Goal: Obtain resource: Download file/media

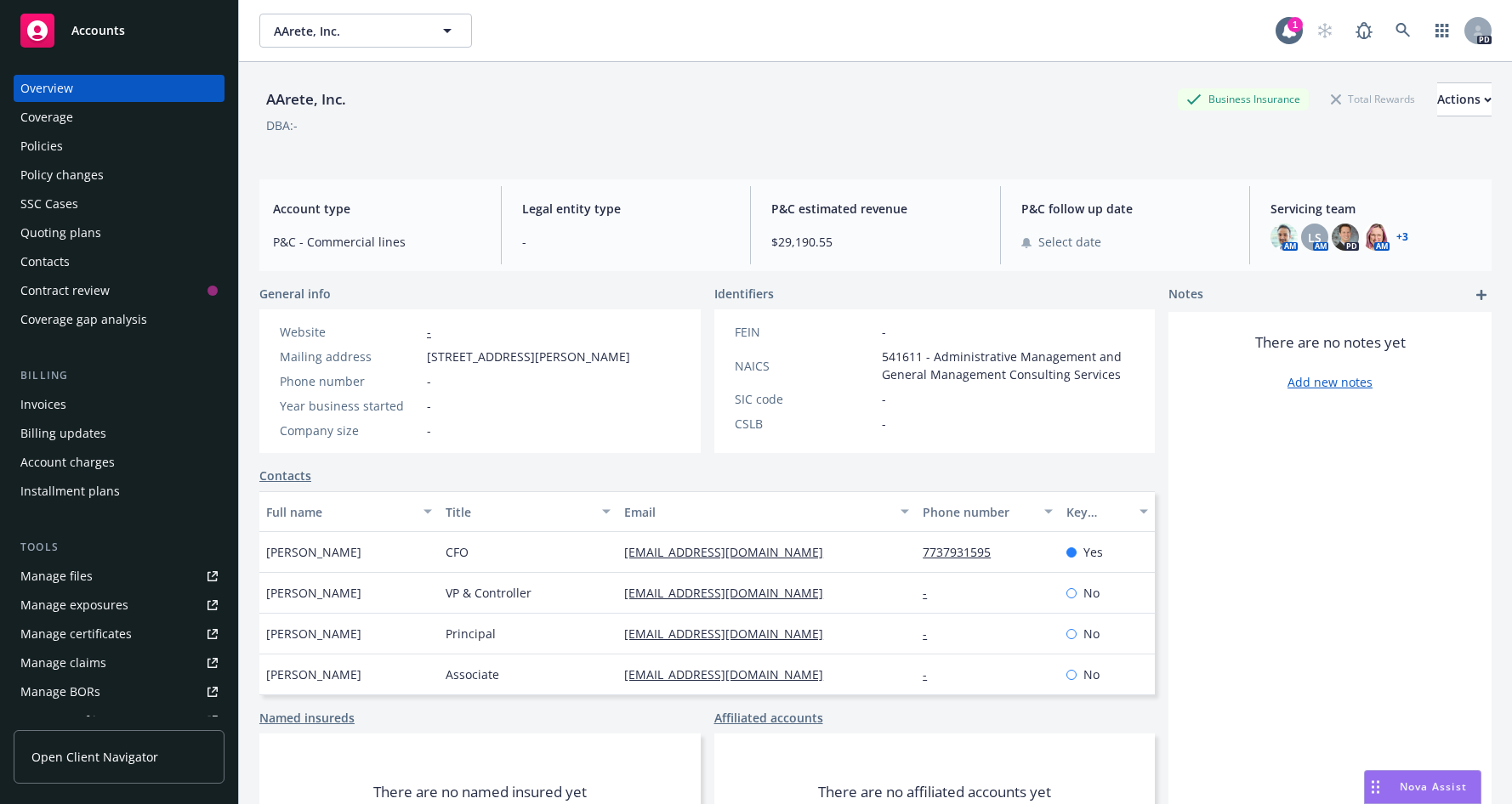
click at [95, 36] on span "Accounts" at bounding box center [98, 30] width 54 height 13
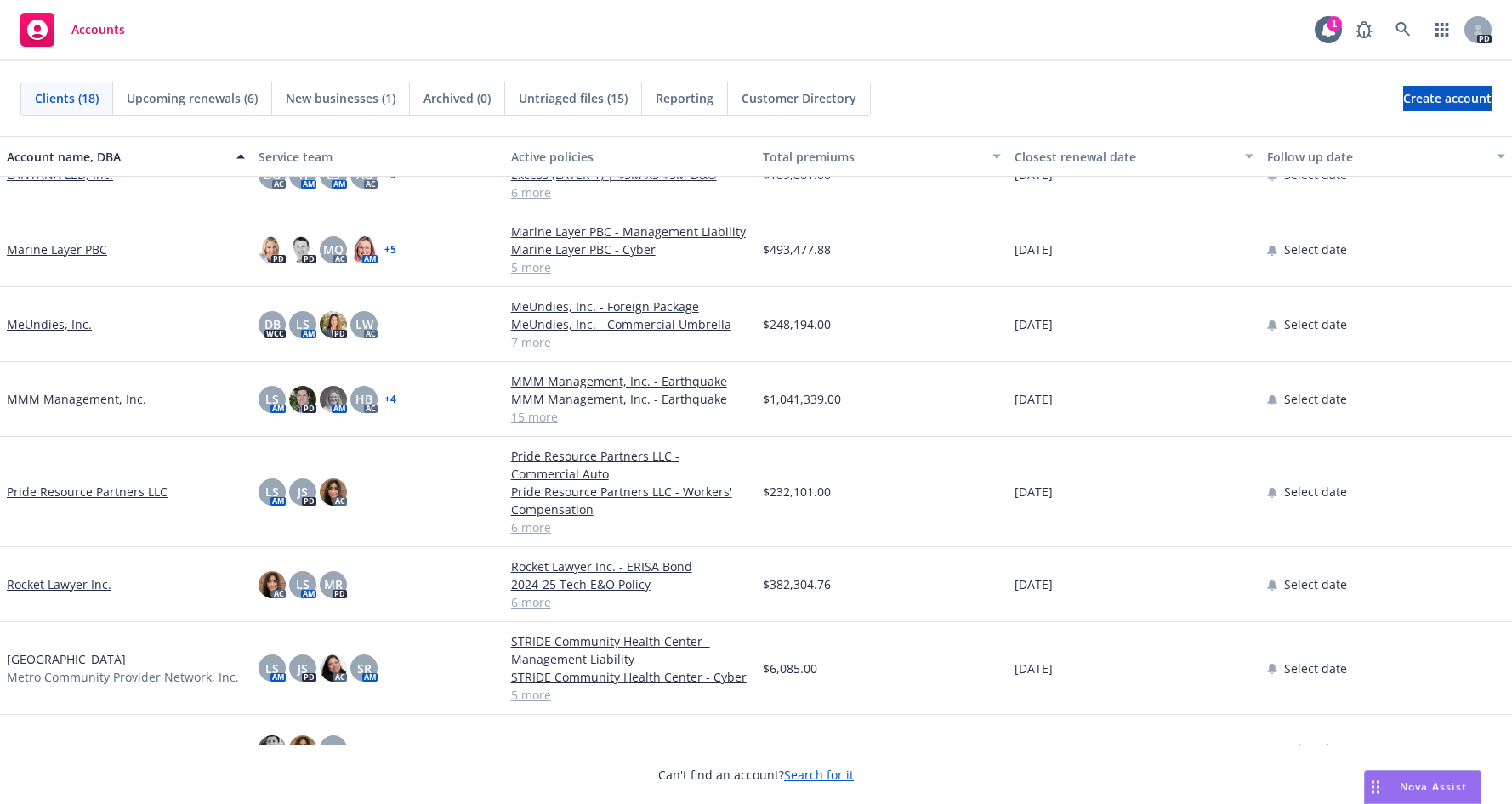
scroll to position [667, 0]
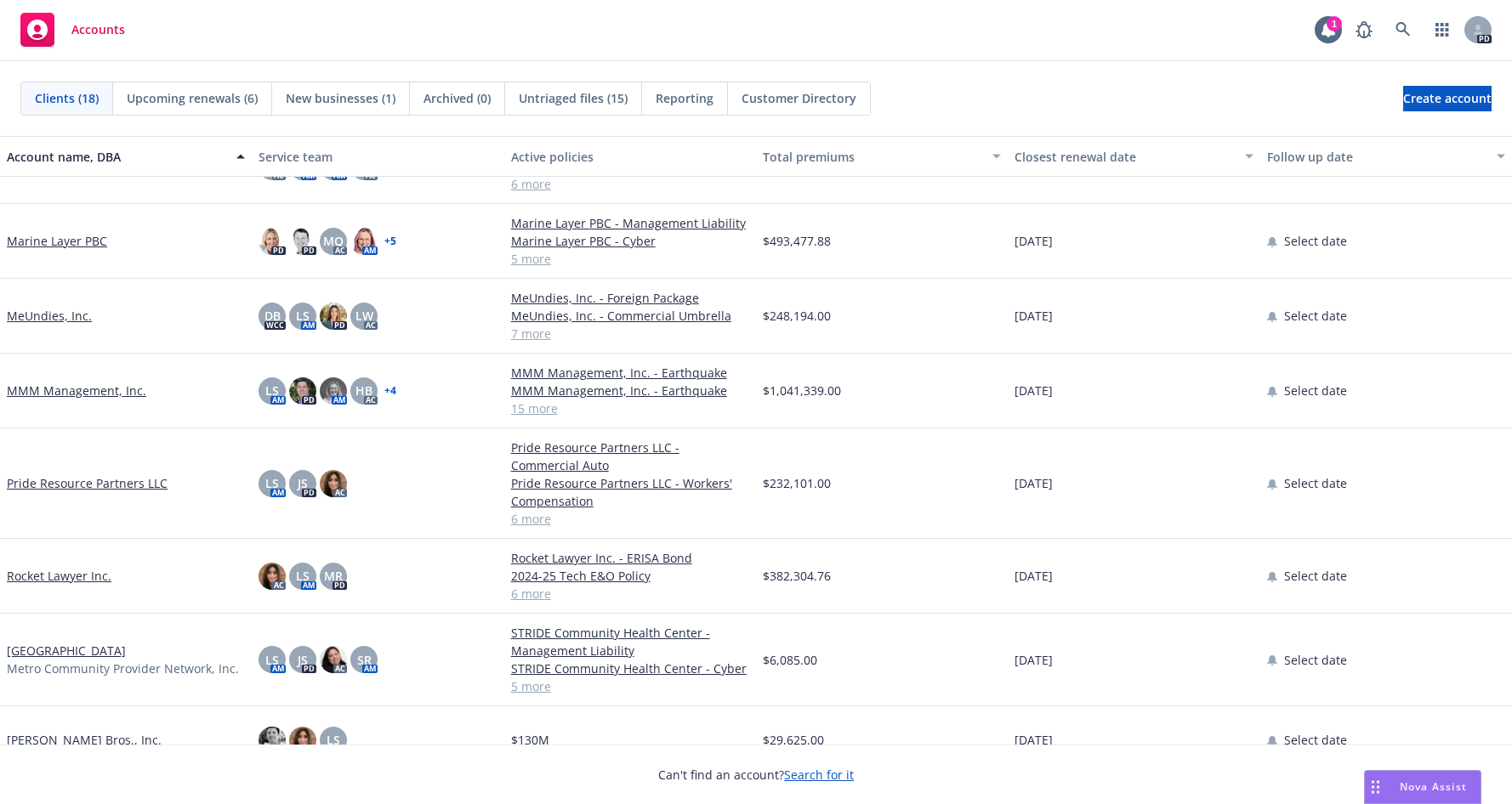
click at [32, 576] on link "Rocket Lawyer Inc." at bounding box center [59, 576] width 104 height 18
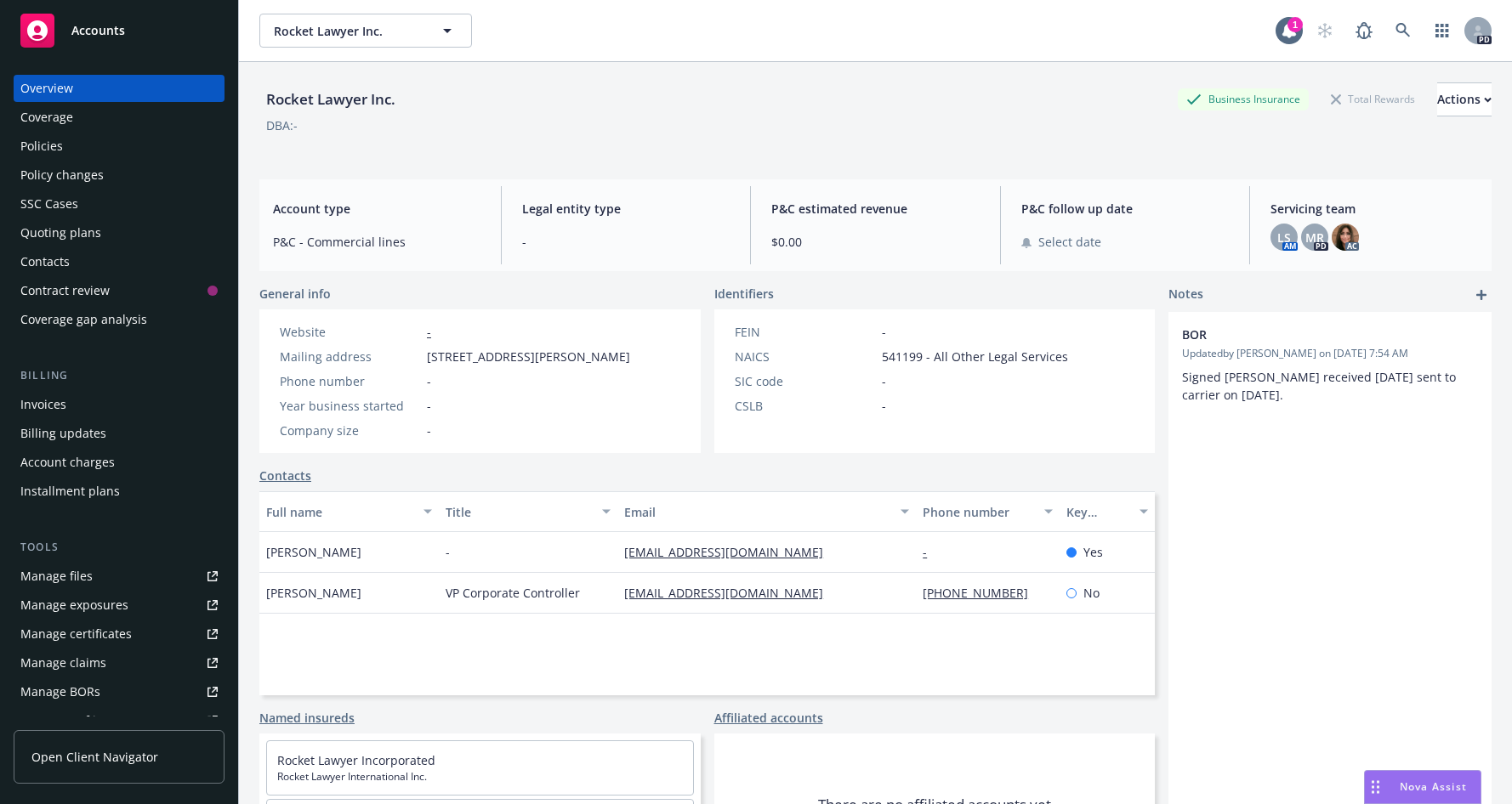
click at [37, 145] on div "Policies" at bounding box center [42, 146] width 43 height 27
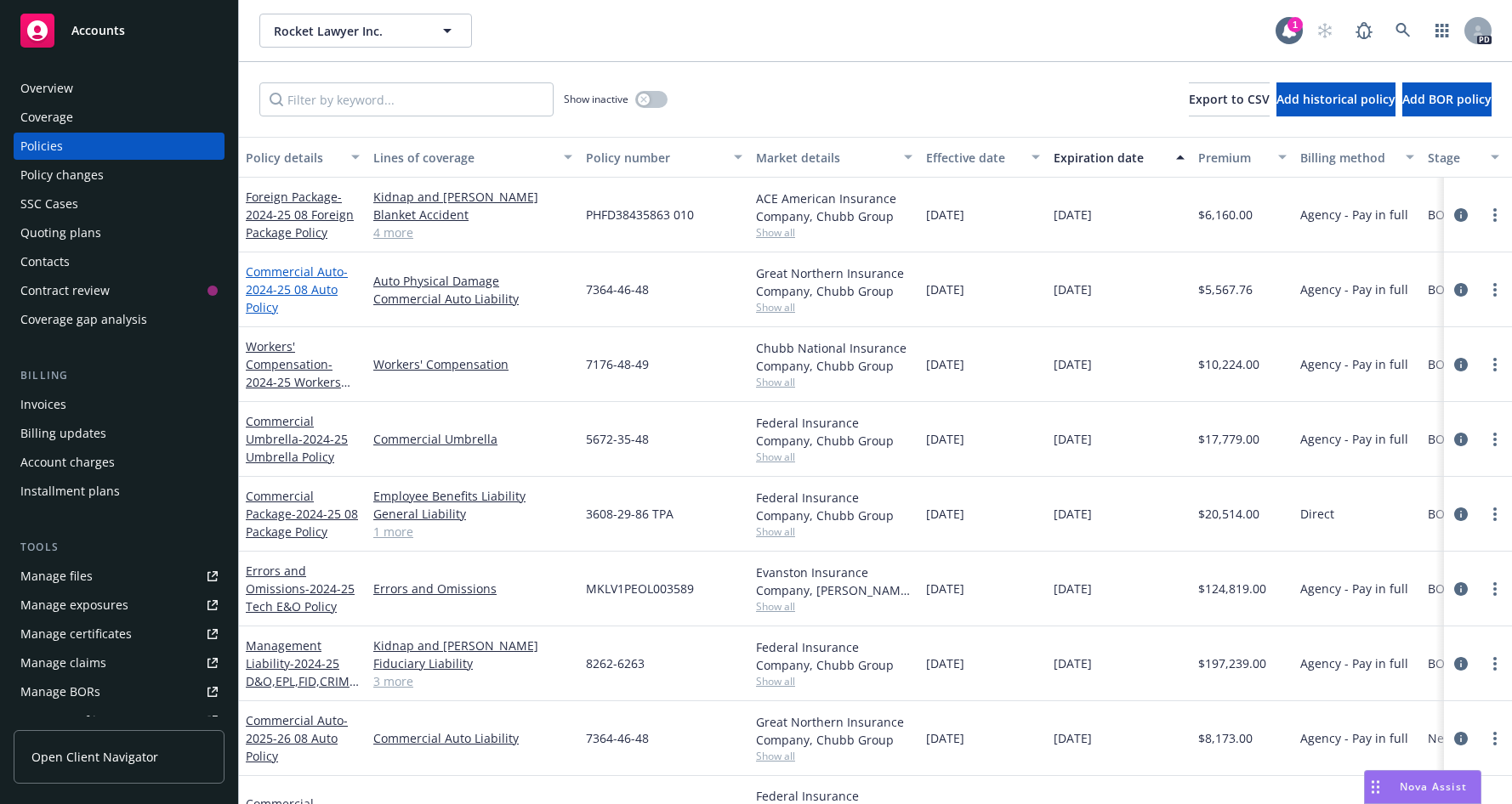
click at [271, 285] on span "- 2024-25 08 Auto Policy" at bounding box center [296, 289] width 102 height 52
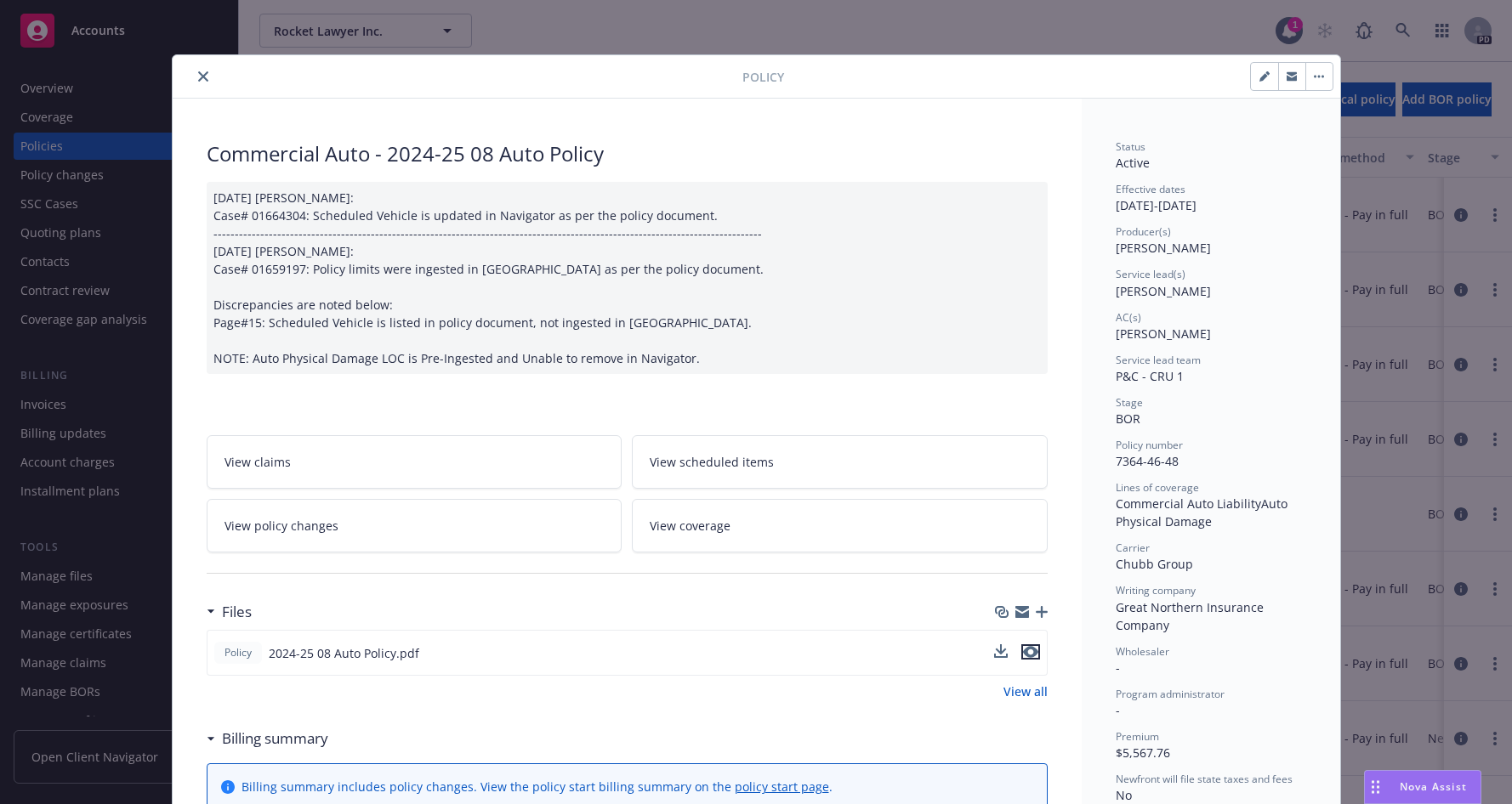
click at [1024, 653] on icon "preview file" at bounding box center [1030, 651] width 15 height 12
click at [198, 80] on icon "close" at bounding box center [203, 76] width 10 height 10
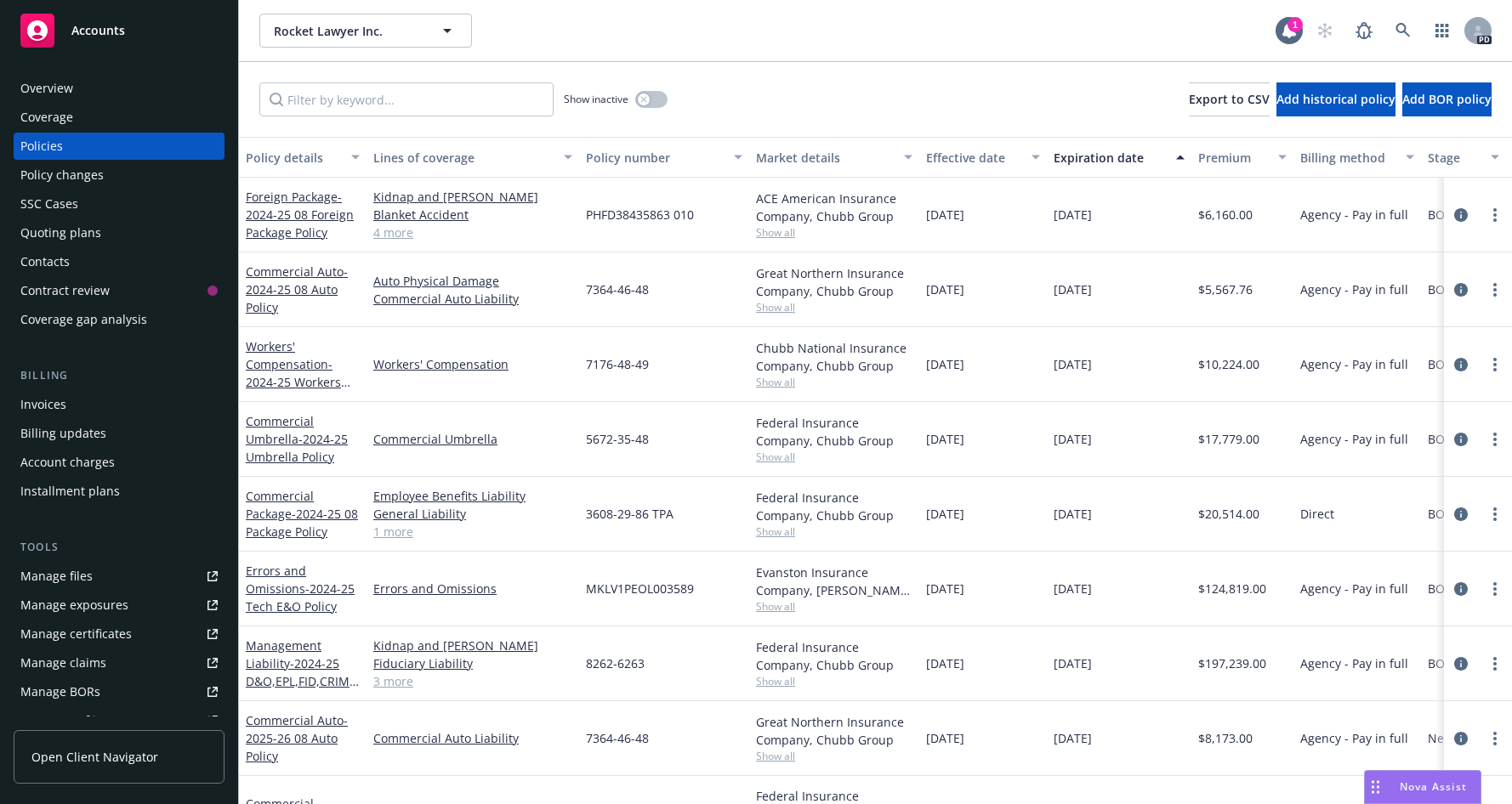
click at [75, 568] on div "Manage files" at bounding box center [56, 576] width 72 height 27
click at [96, 32] on span "Accounts" at bounding box center [98, 30] width 54 height 13
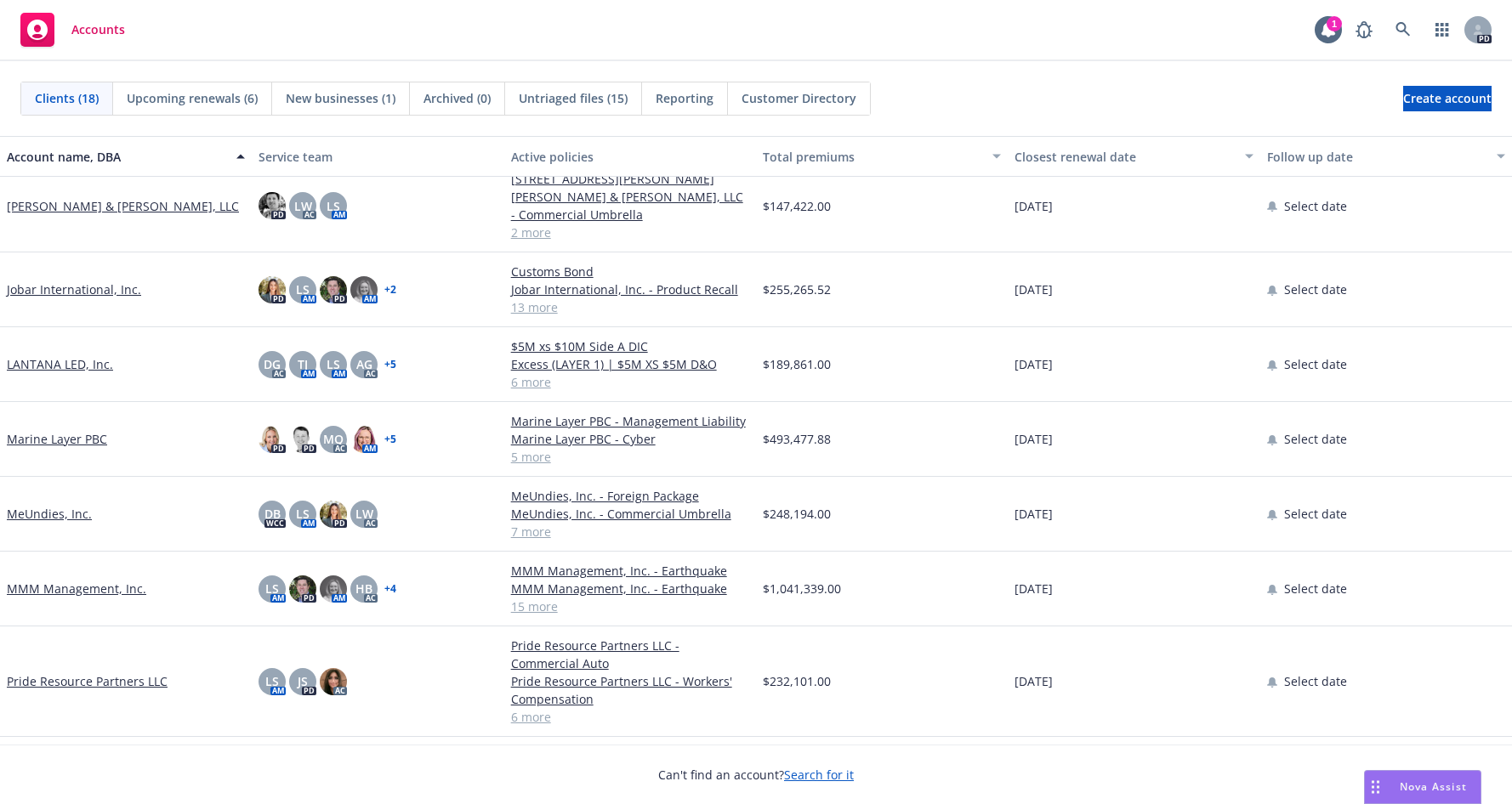
scroll to position [527, 0]
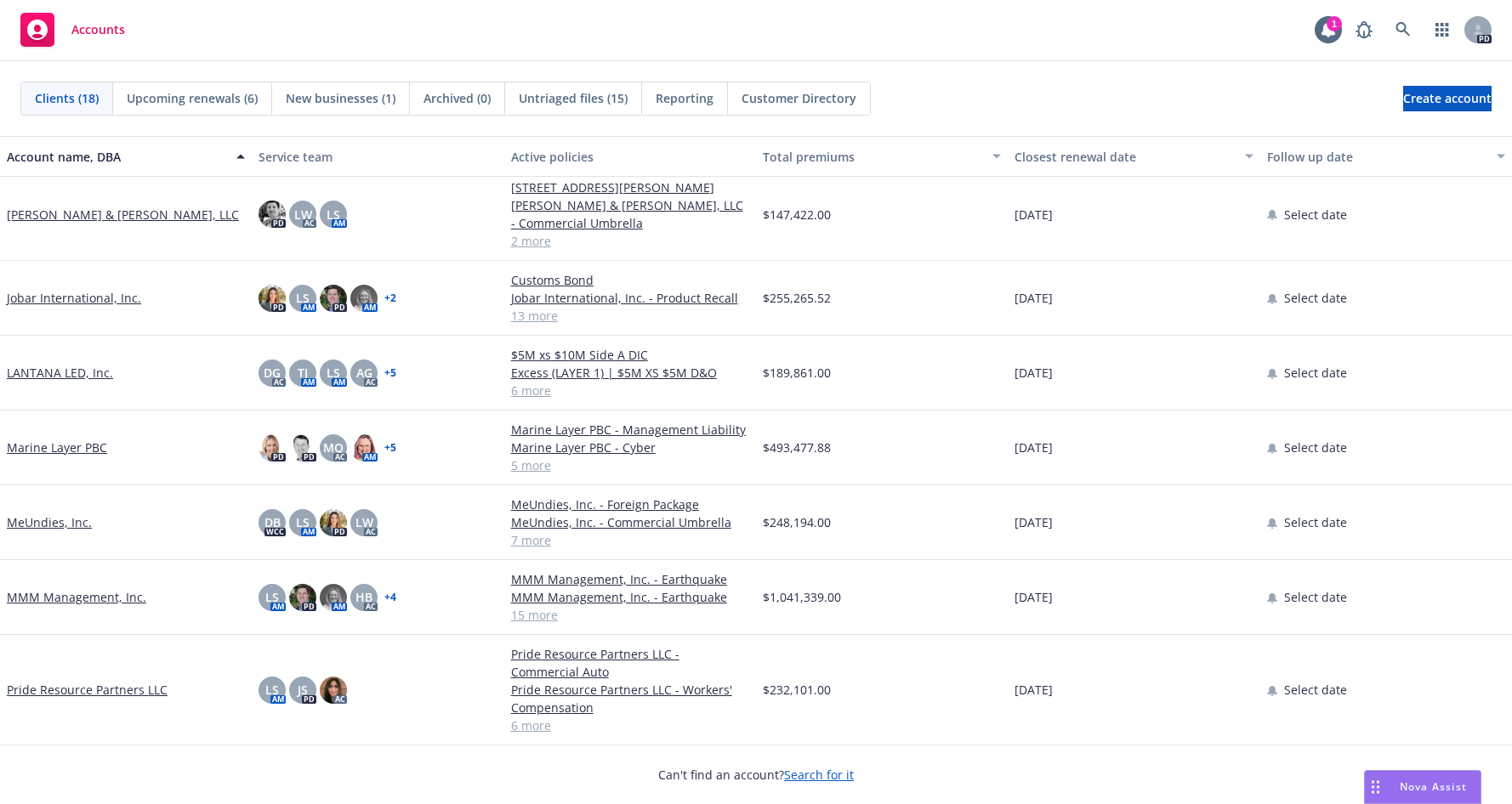
click at [394, 294] on link "+ 2" at bounding box center [390, 298] width 12 height 10
